Goal: Task Accomplishment & Management: Complete application form

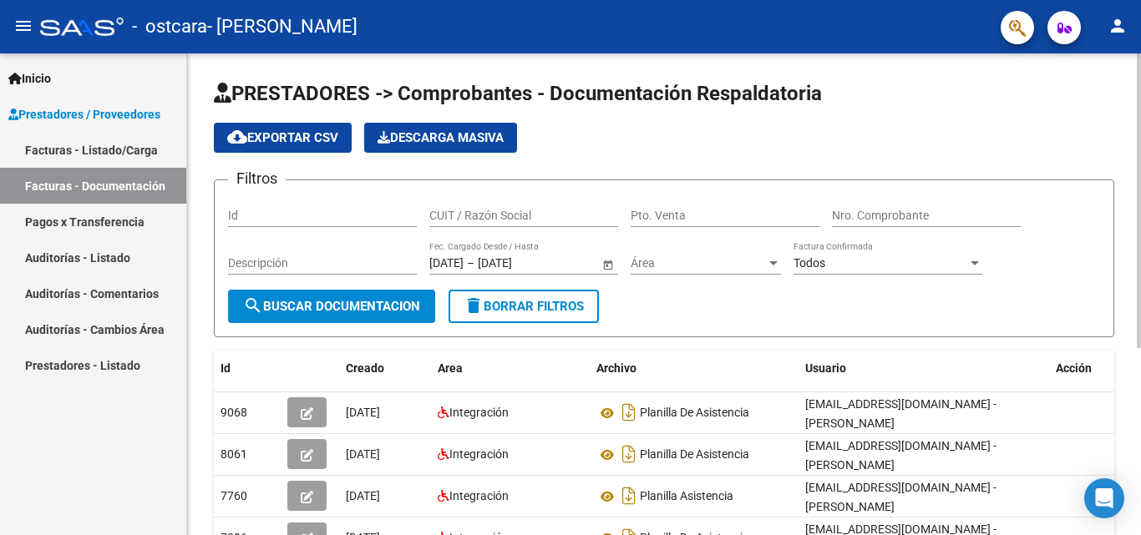
click at [1140, 104] on div at bounding box center [1139, 200] width 4 height 295
click at [367, 215] on input "Id" at bounding box center [322, 216] width 189 height 14
click at [372, 255] on div "Descripción" at bounding box center [322, 257] width 189 height 33
click at [1140, 29] on div "menu - ostcara - [PERSON_NAME] CLARA person Inicio Instructivos Contacto OS Pre…" at bounding box center [570, 267] width 1141 height 535
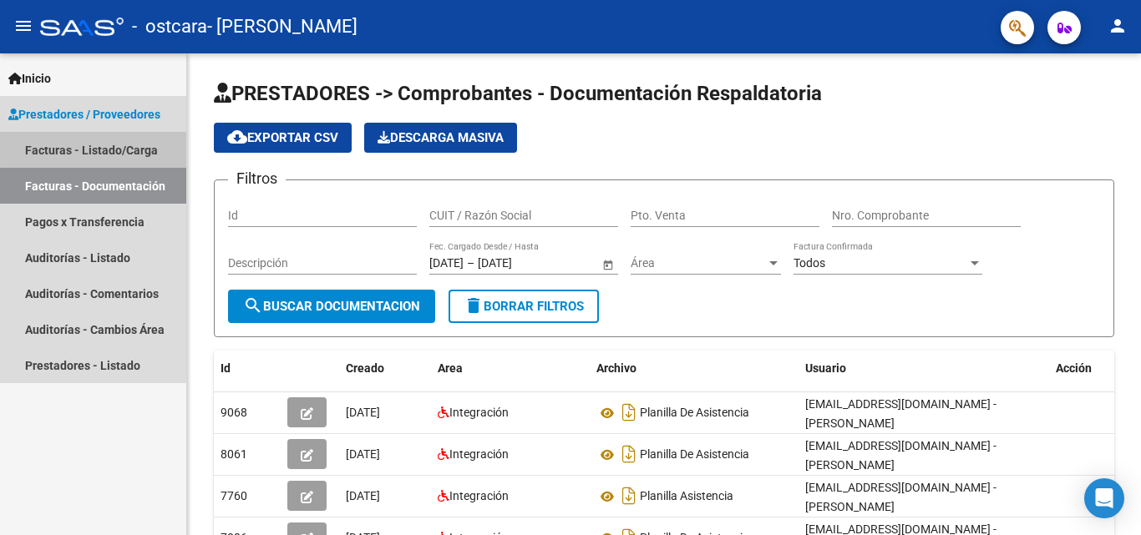
click at [129, 146] on link "Facturas - Listado/Carga" at bounding box center [93, 150] width 186 height 36
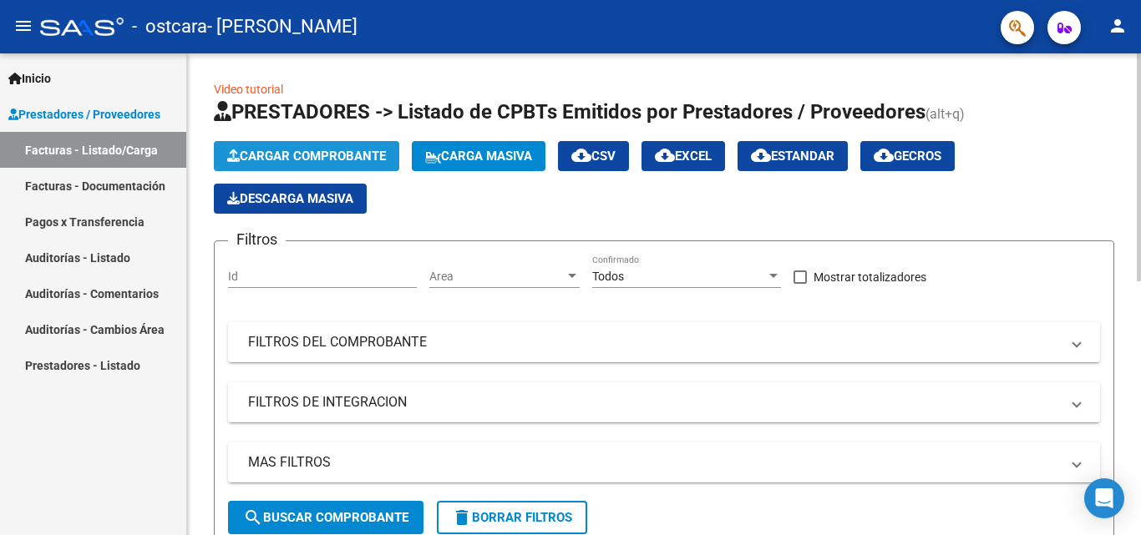
click at [339, 149] on span "Cargar Comprobante" at bounding box center [306, 156] width 159 height 15
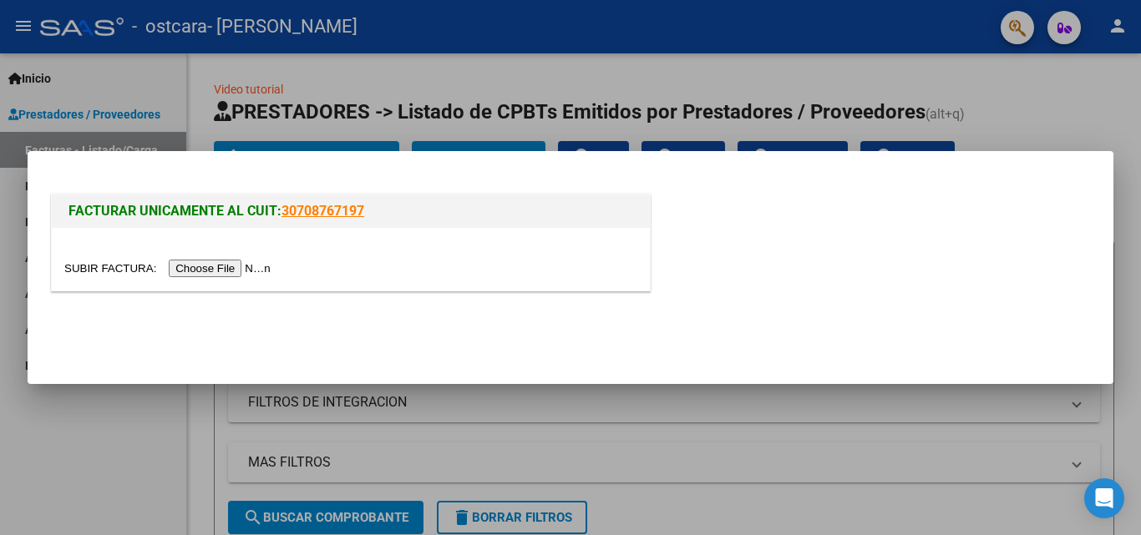
click at [944, 85] on div at bounding box center [570, 267] width 1141 height 535
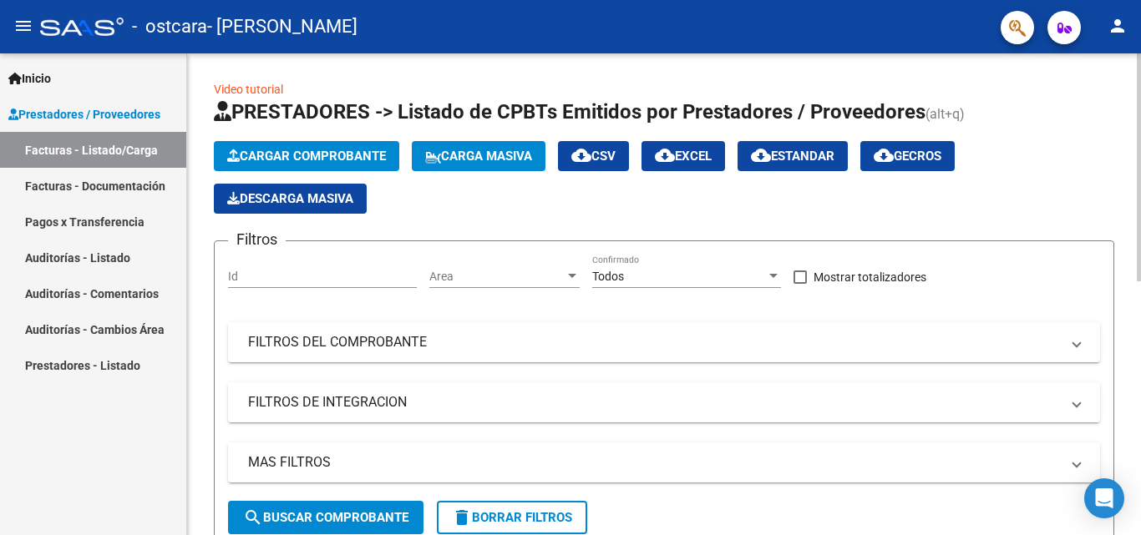
click at [493, 401] on mat-panel-title "FILTROS DE INTEGRACION" at bounding box center [654, 402] width 812 height 18
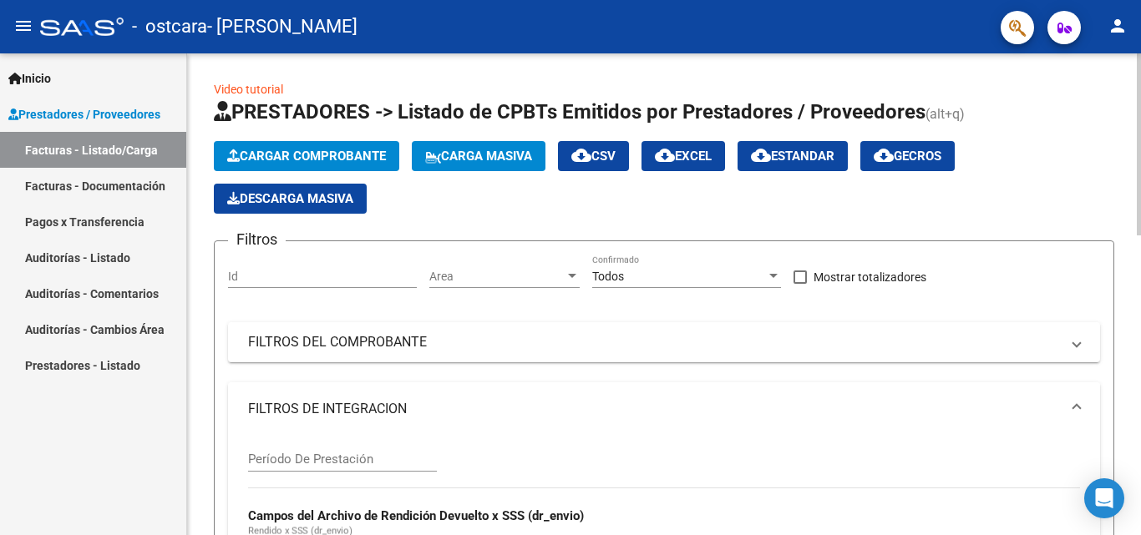
click at [346, 157] on span "Cargar Comprobante" at bounding box center [306, 156] width 159 height 15
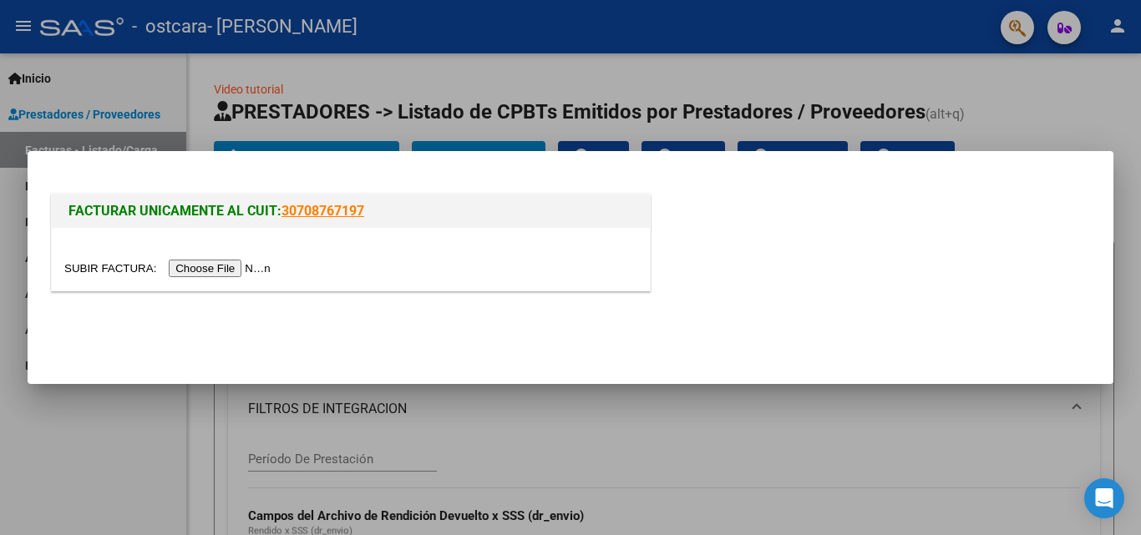
click at [264, 266] on input "file" at bounding box center [169, 269] width 211 height 18
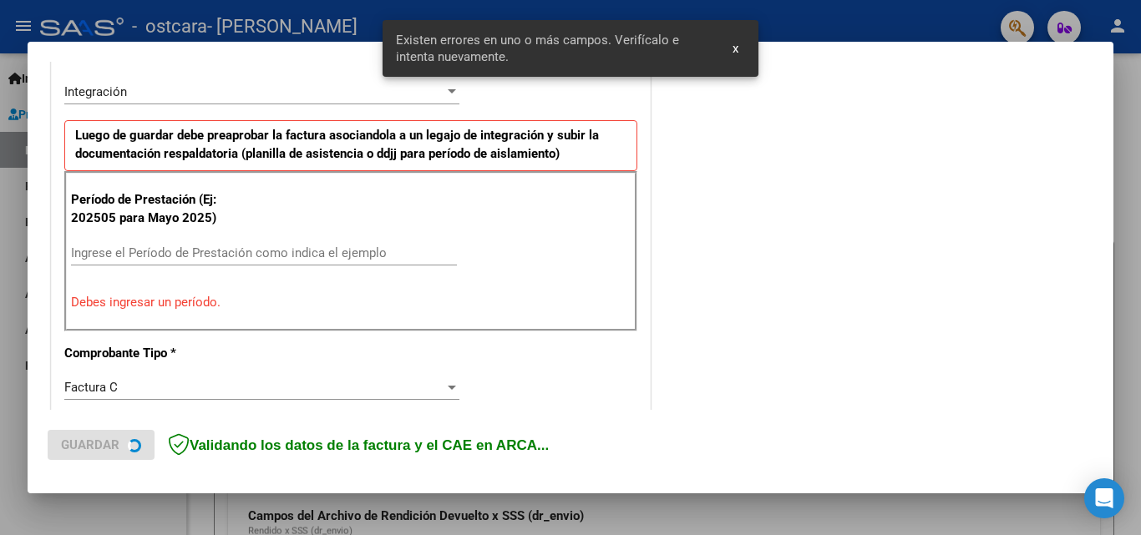
scroll to position [408, 0]
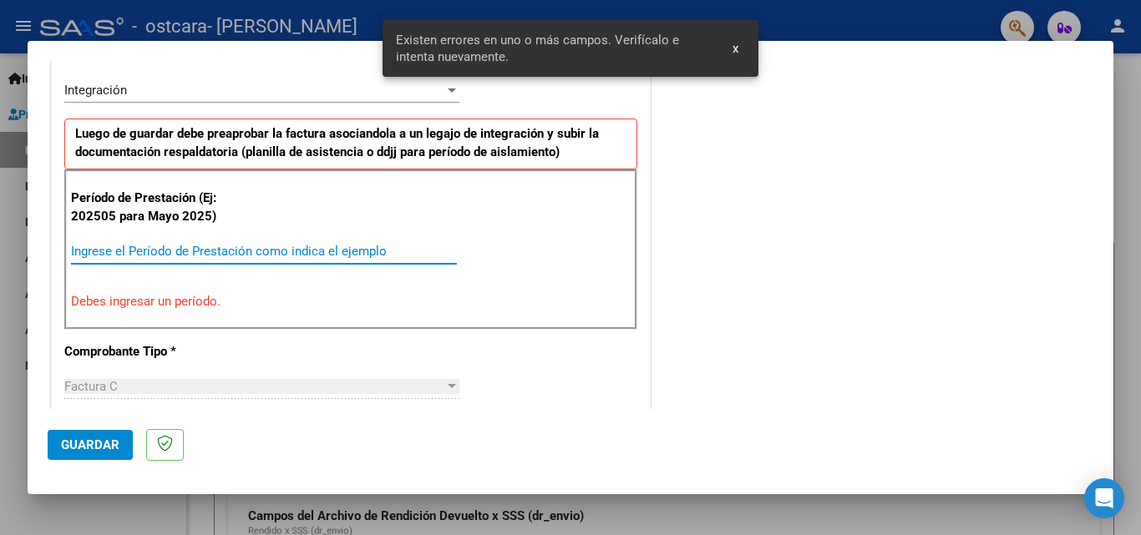
click at [165, 253] on input "Ingrese el Período de Prestación como indica el ejemplo" at bounding box center [264, 251] width 386 height 15
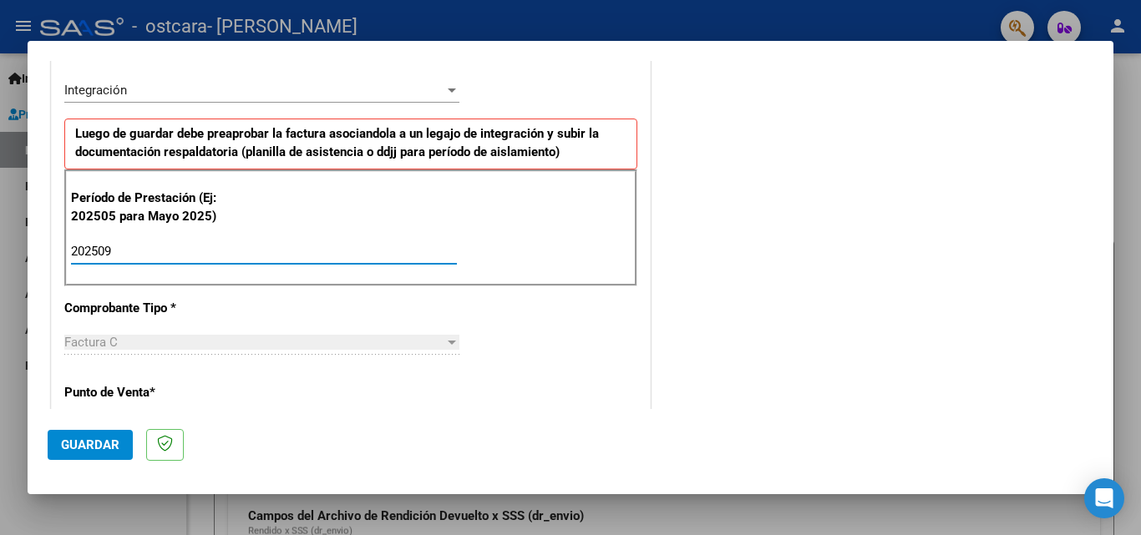
type input "202509"
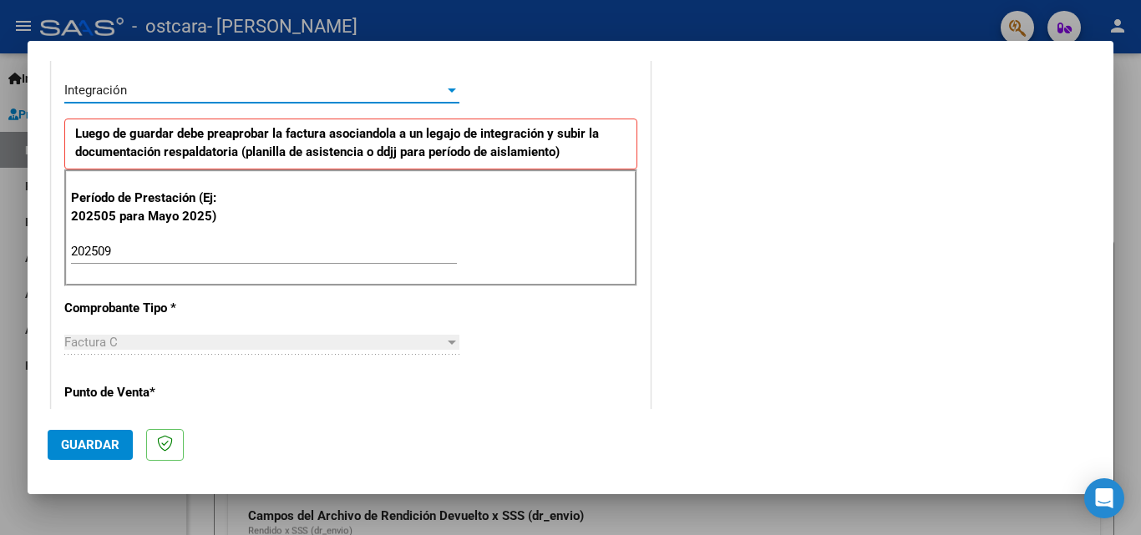
click at [448, 89] on div at bounding box center [452, 91] width 8 height 4
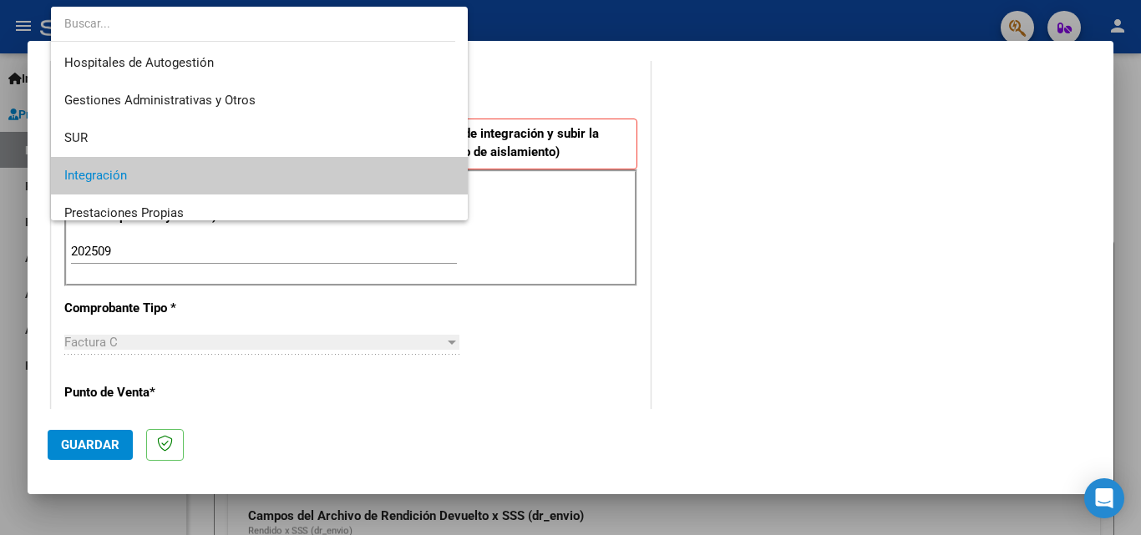
scroll to position [86, 0]
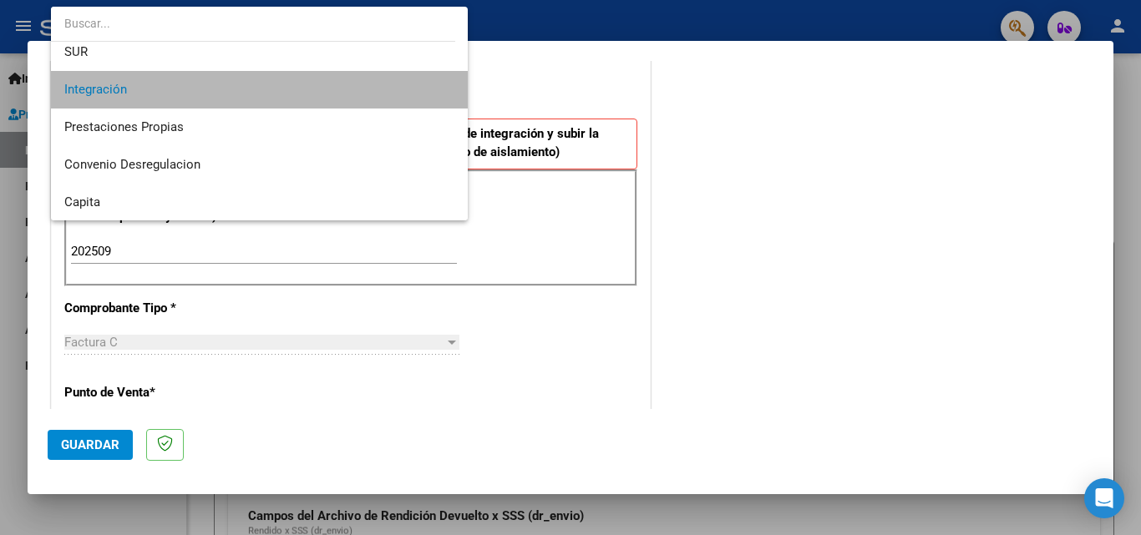
click at [299, 97] on span "Integración" at bounding box center [259, 90] width 390 height 38
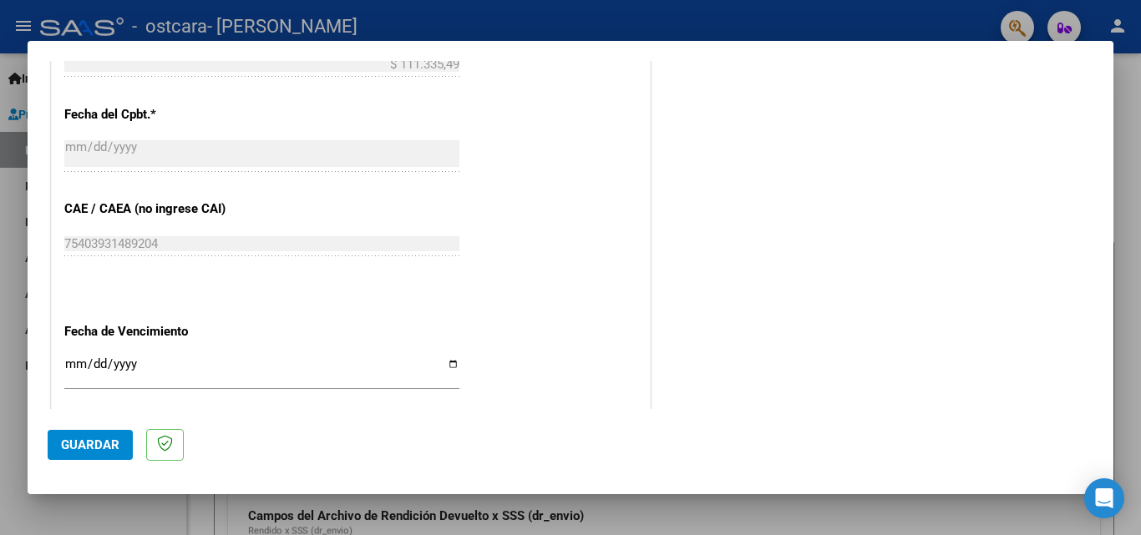
scroll to position [1122, 0]
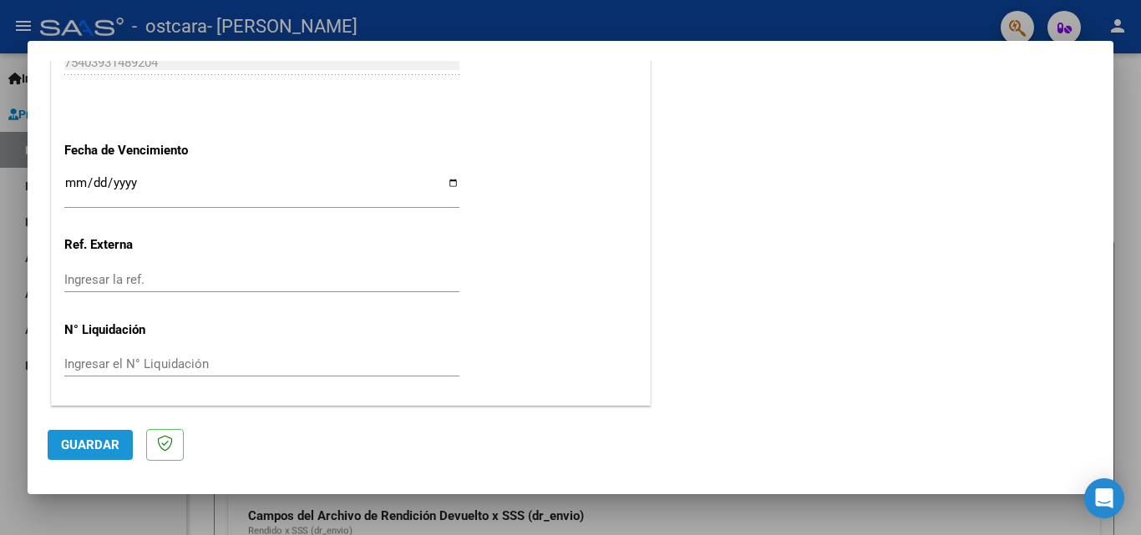
click at [116, 443] on span "Guardar" at bounding box center [90, 445] width 58 height 15
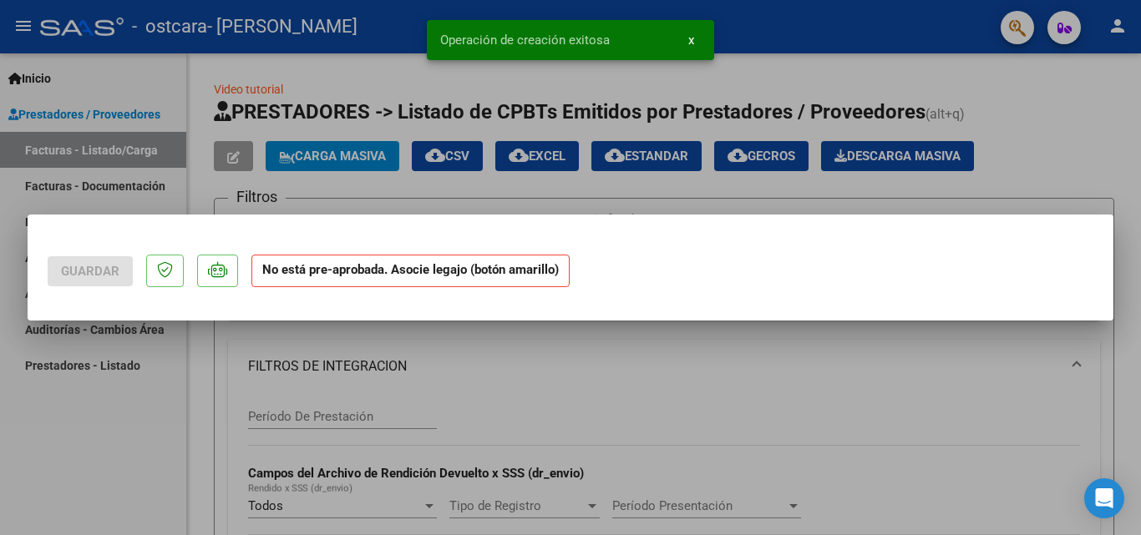
scroll to position [0, 0]
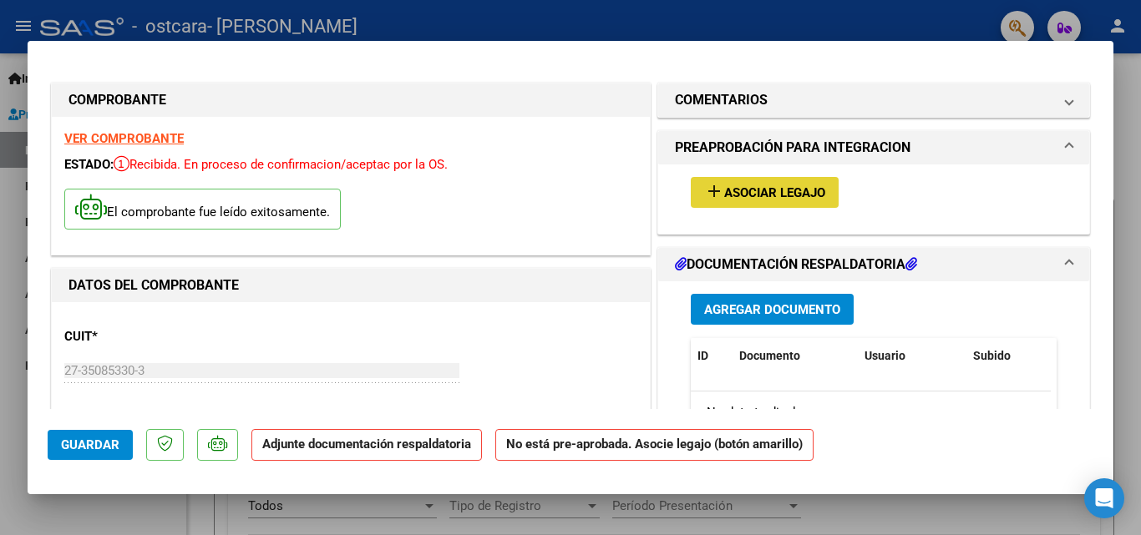
click at [716, 193] on mat-icon "add" at bounding box center [714, 191] width 20 height 20
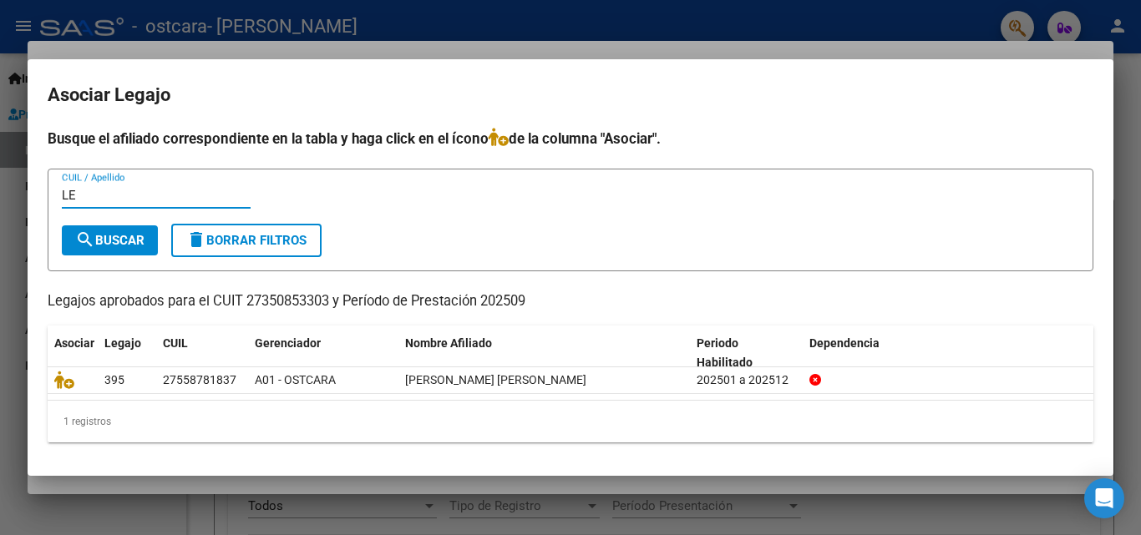
type input "L"
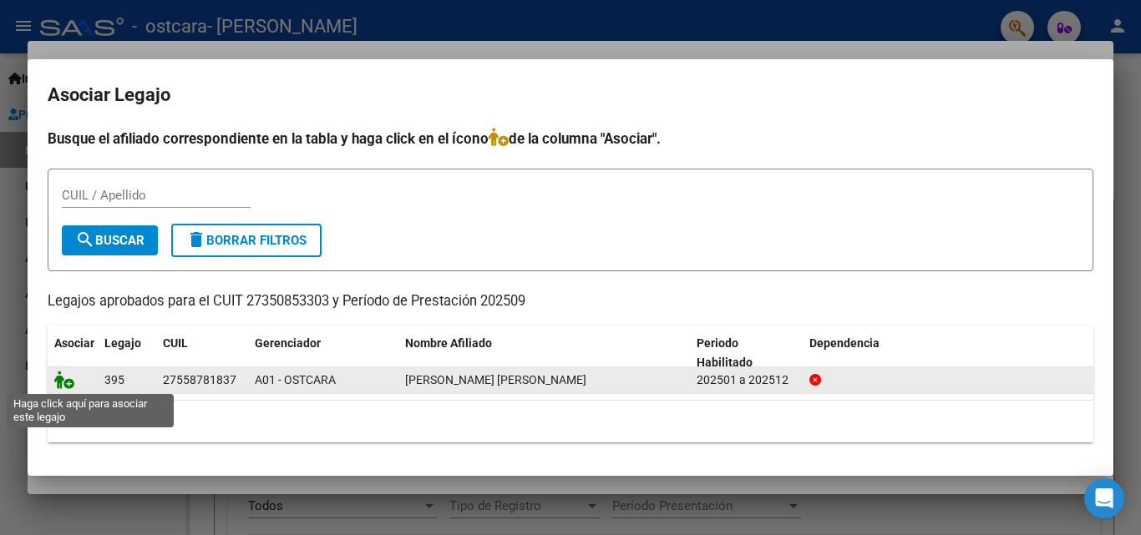
click at [65, 387] on icon at bounding box center [64, 380] width 20 height 18
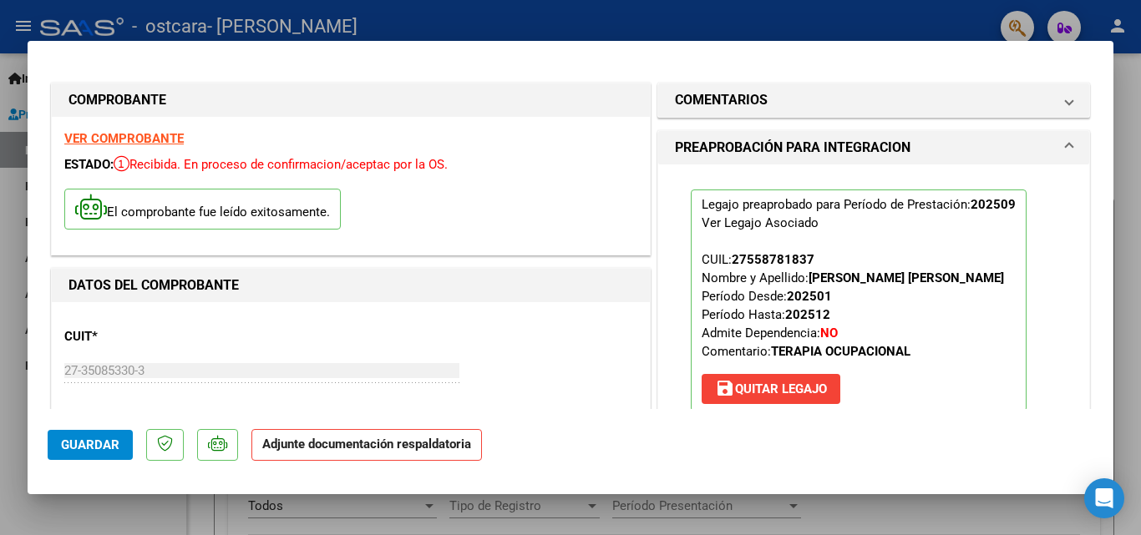
click at [417, 449] on strong "Adjunte documentación respaldatoria" at bounding box center [366, 444] width 209 height 15
click at [101, 441] on span "Guardar" at bounding box center [90, 445] width 58 height 15
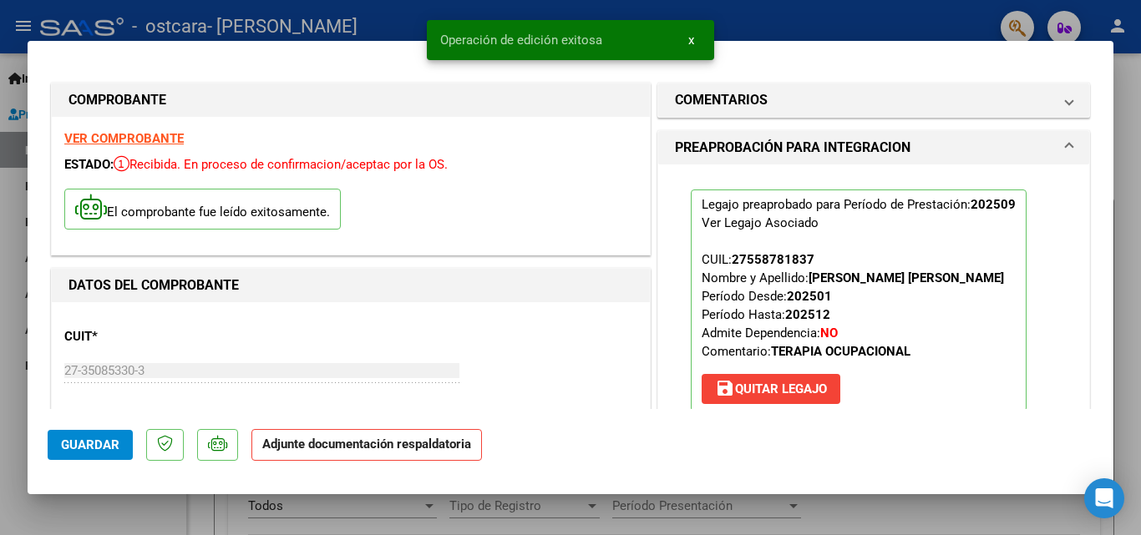
click at [331, 426] on mat-dialog-actions "Guardar Adjunte documentación respaldatoria" at bounding box center [571, 442] width 1046 height 66
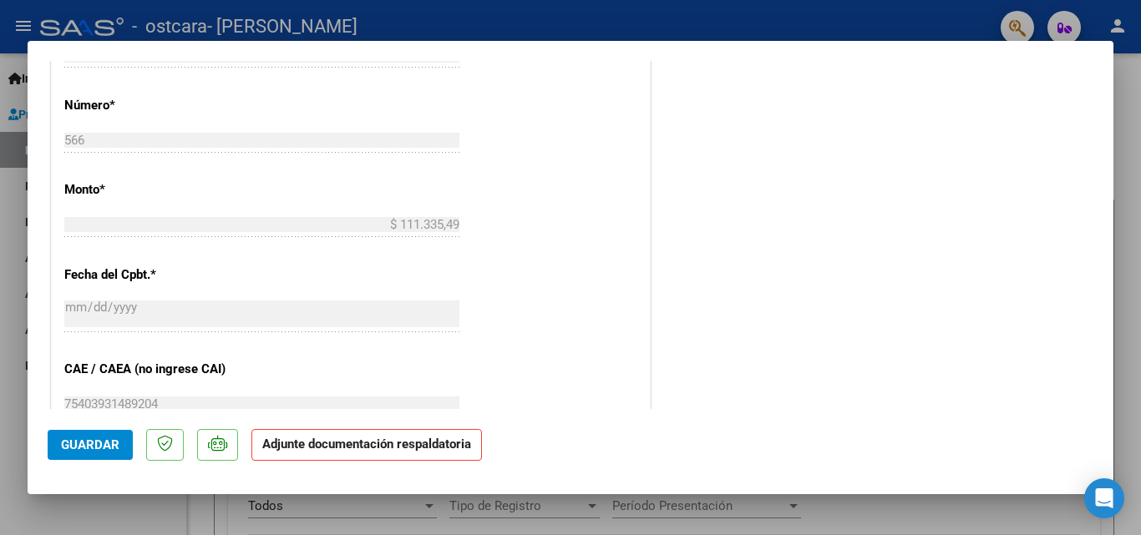
scroll to position [1147, 0]
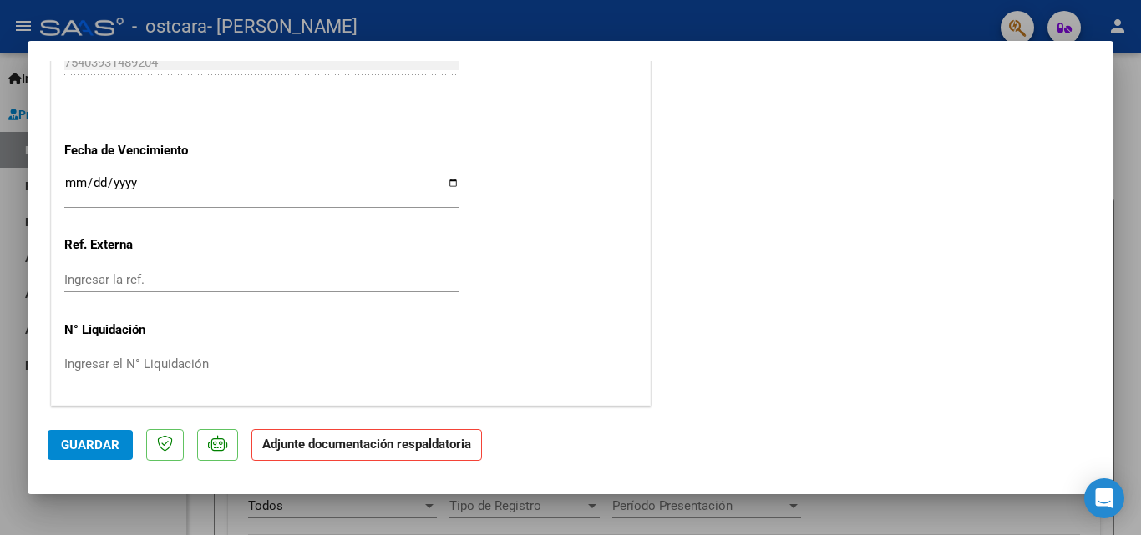
click at [413, 449] on strong "Adjunte documentación respaldatoria" at bounding box center [366, 444] width 209 height 15
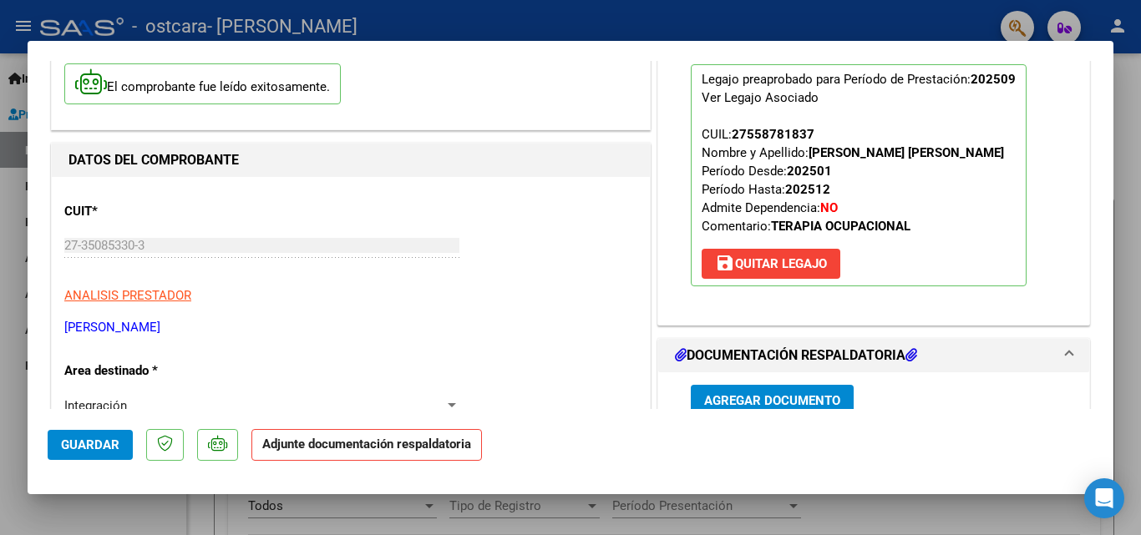
scroll to position [165, 0]
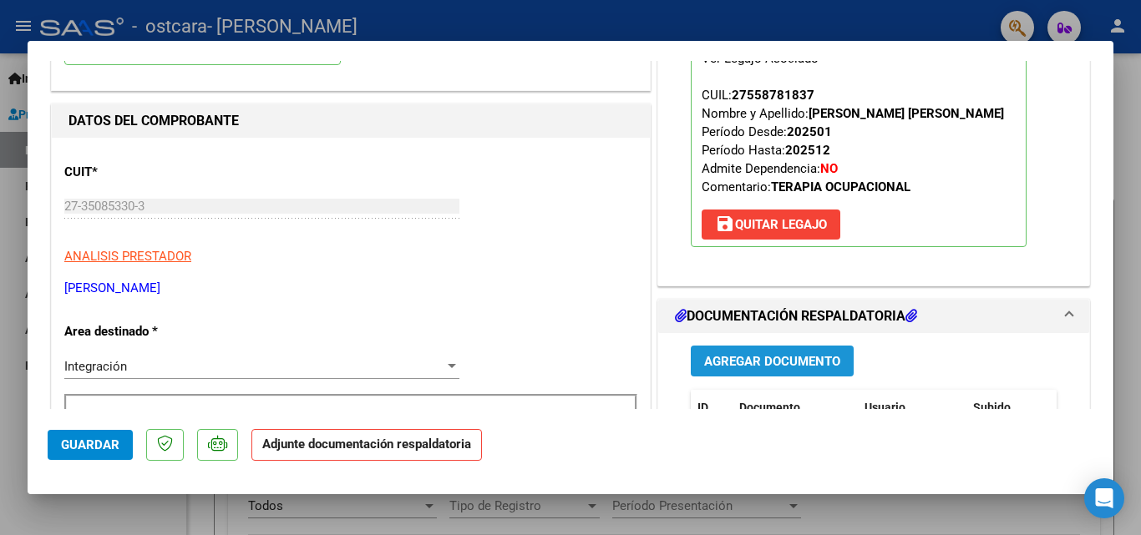
click at [758, 359] on span "Agregar Documento" at bounding box center [772, 361] width 136 height 15
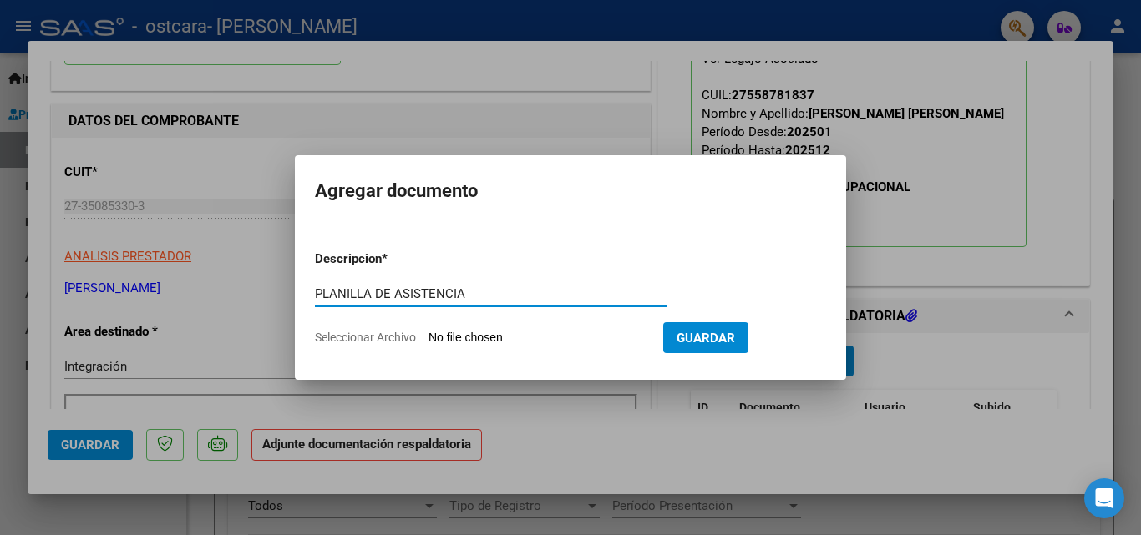
type input "PLANILLA DE ASISTENCIA"
click at [589, 336] on input "Seleccionar Archivo" at bounding box center [538, 339] width 221 height 16
type input "C:\fakepath\CamScanner [DATE] 07.42 (1).pdf"
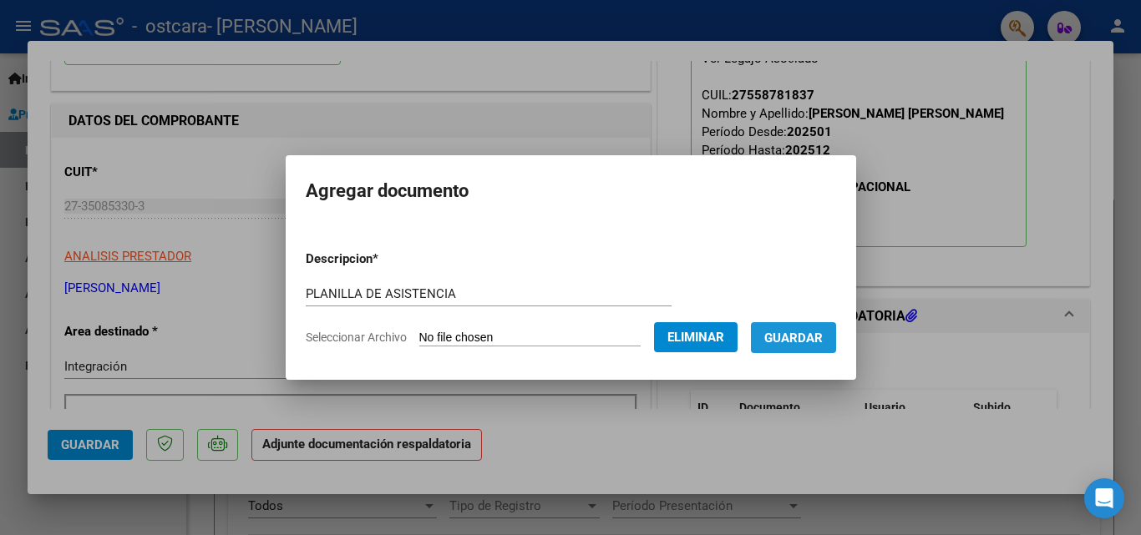
click at [818, 342] on span "Guardar" at bounding box center [793, 338] width 58 height 15
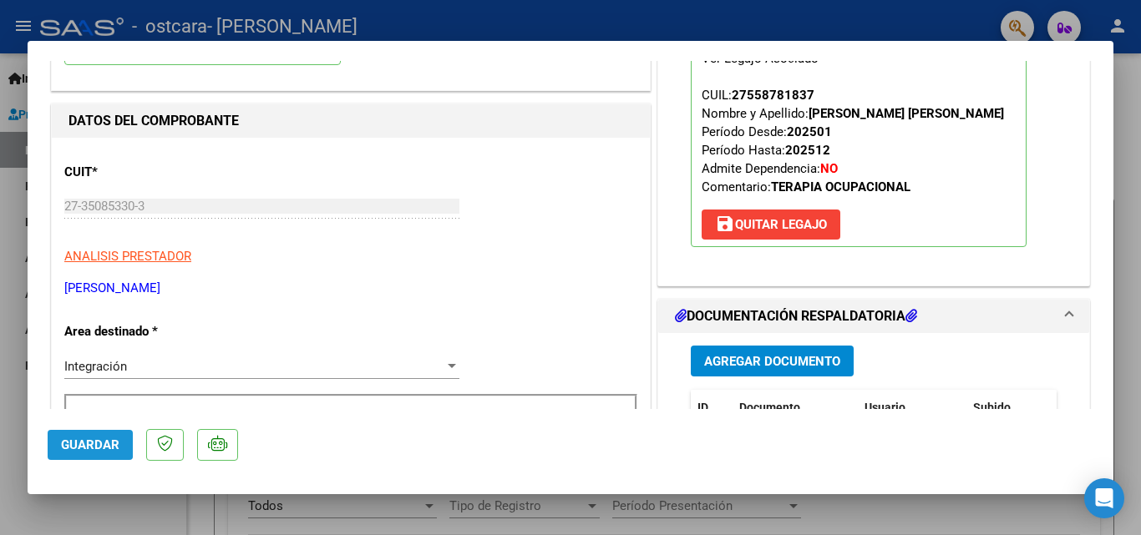
click at [75, 443] on span "Guardar" at bounding box center [90, 445] width 58 height 15
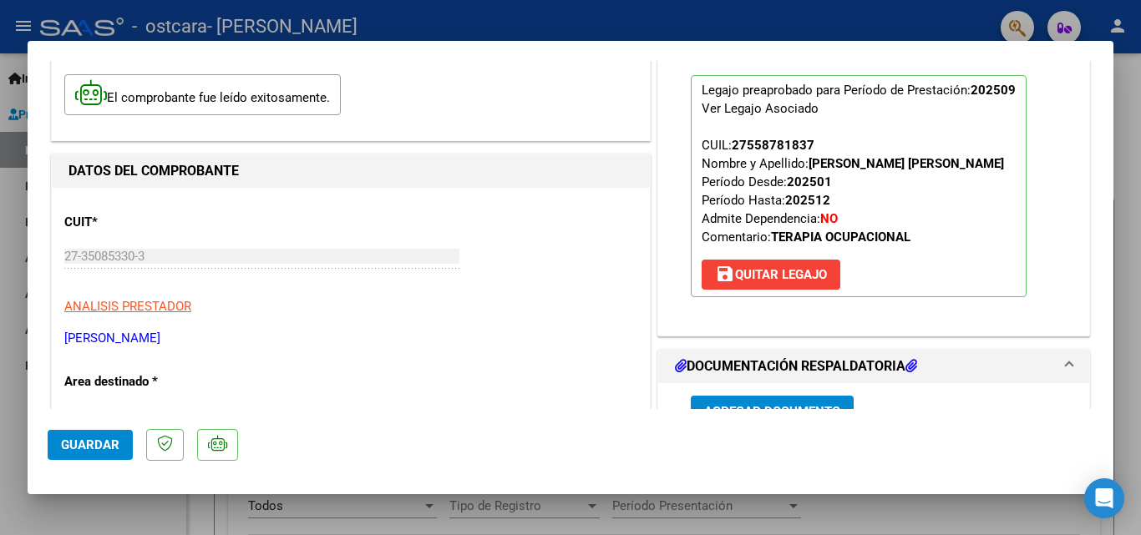
scroll to position [0, 0]
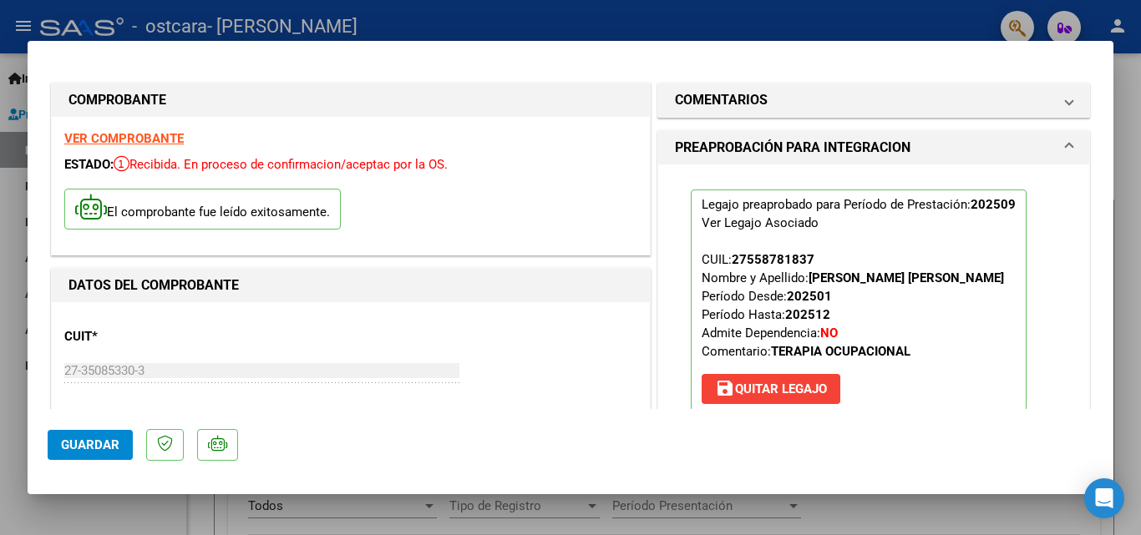
click at [939, 13] on div at bounding box center [570, 267] width 1141 height 535
